Goal: Navigation & Orientation: Find specific page/section

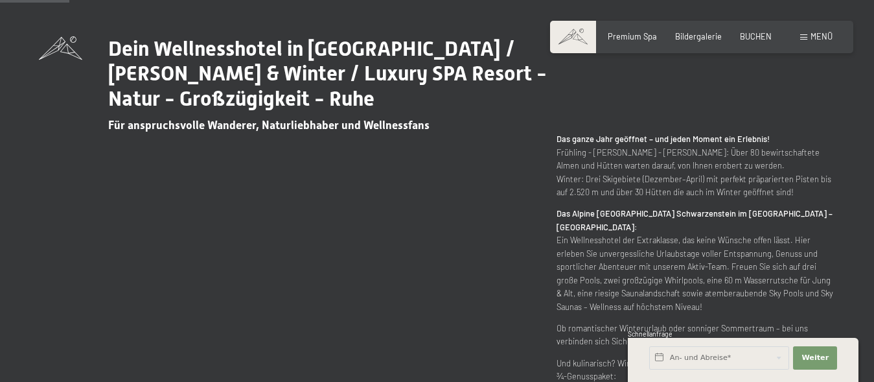
scroll to position [459, 0]
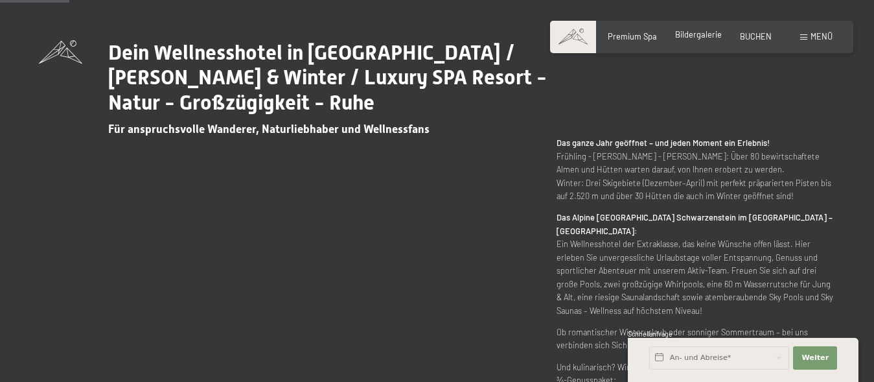
click at [702, 36] on span "Bildergalerie" at bounding box center [698, 34] width 47 height 10
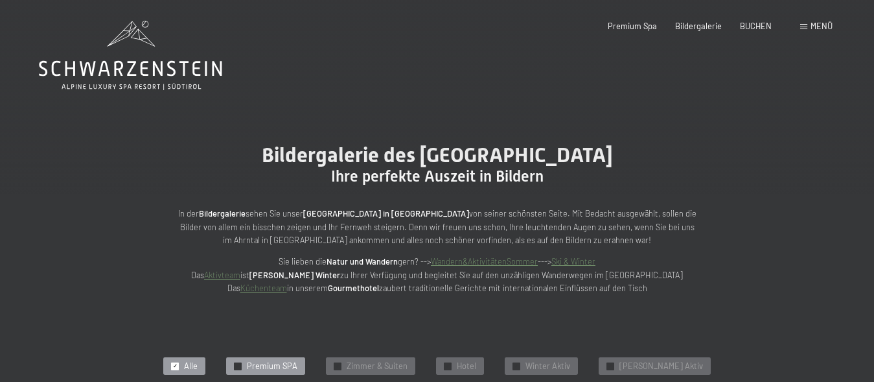
click at [270, 365] on span "Premium SPA" at bounding box center [272, 366] width 51 height 12
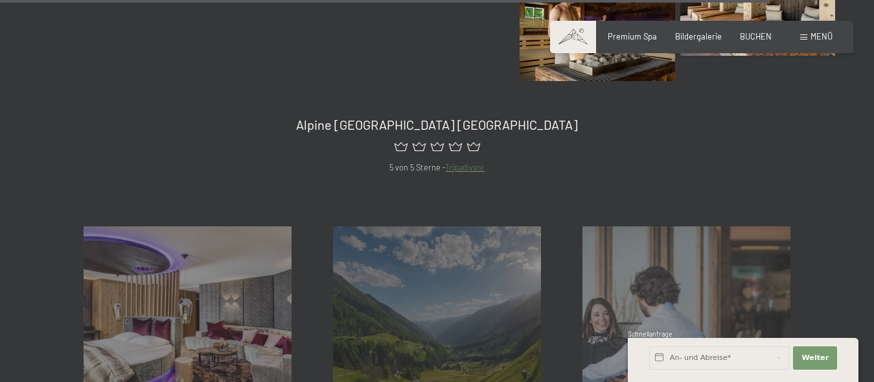
scroll to position [2028, 0]
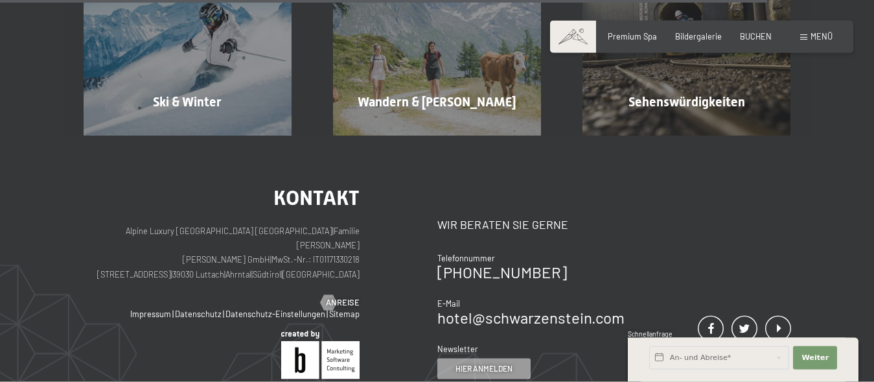
scroll to position [3570, 0]
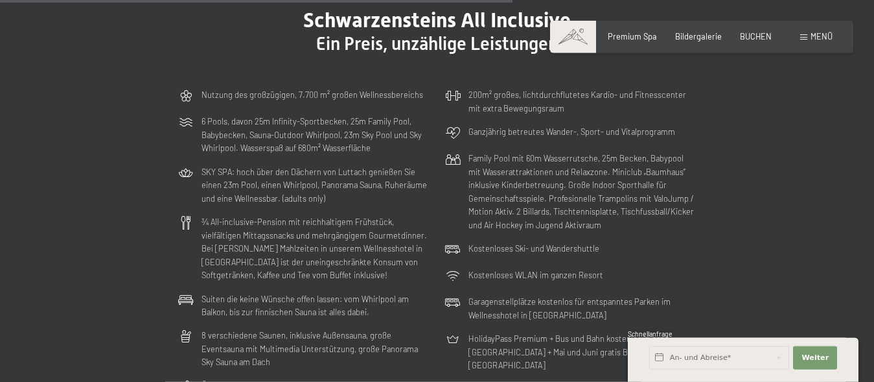
scroll to position [2889, 0]
